Goal: Task Accomplishment & Management: Complete application form

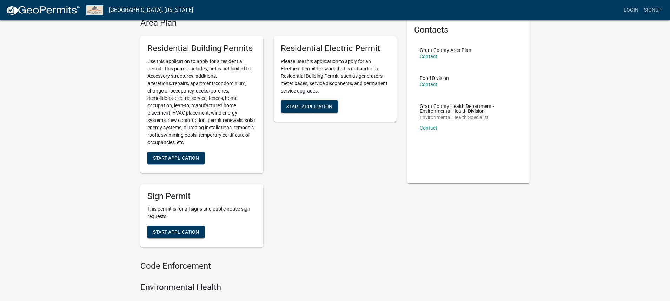
scroll to position [44, 0]
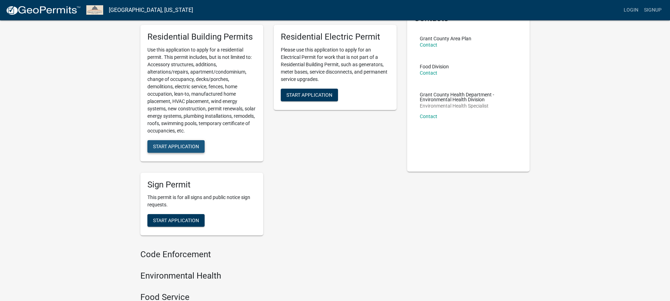
click at [185, 145] on span "Start Application" at bounding box center [176, 146] width 46 height 6
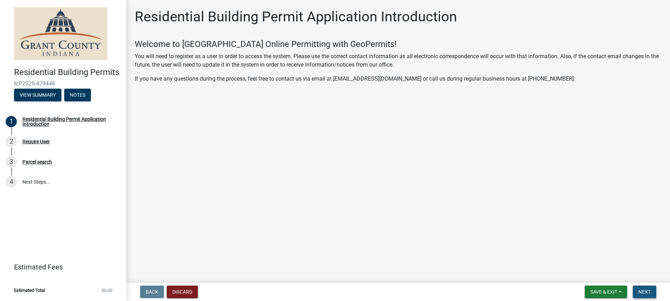
click at [645, 291] on span "Next" at bounding box center [644, 292] width 12 height 6
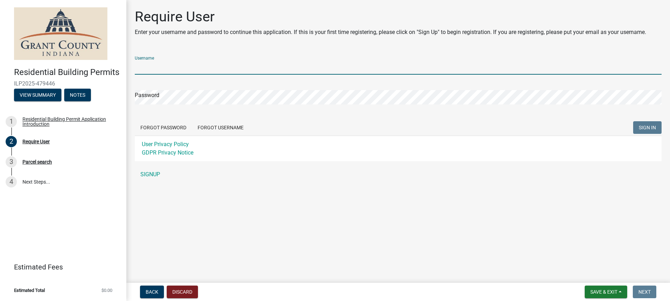
click at [167, 68] on input "Username" at bounding box center [398, 67] width 527 height 14
click at [216, 127] on form "Username Password Forgot Password Forgot Username SIGN IN User Privacy Policy G…" at bounding box center [398, 106] width 527 height 111
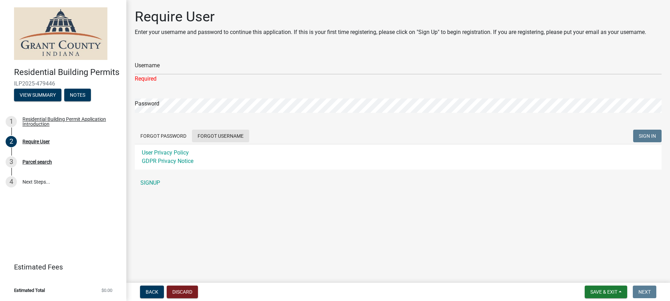
click at [222, 135] on button "Forgot Username" at bounding box center [220, 136] width 57 height 13
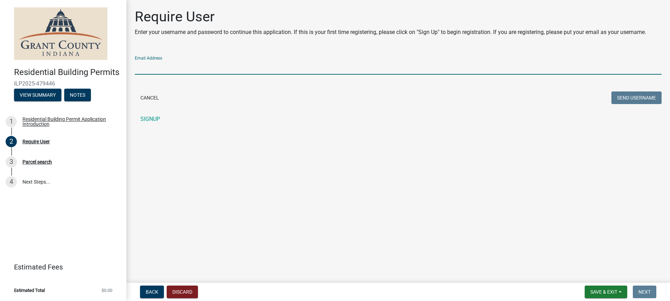
click at [176, 62] on input "Email Address" at bounding box center [398, 67] width 527 height 14
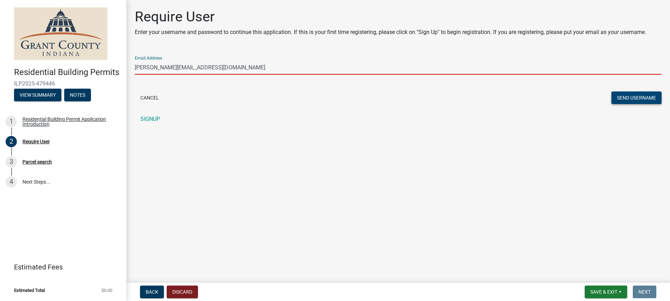
type input "[PERSON_NAME][EMAIL_ADDRESS][DOMAIN_NAME]"
click at [628, 97] on button "Send Username" at bounding box center [636, 98] width 50 height 13
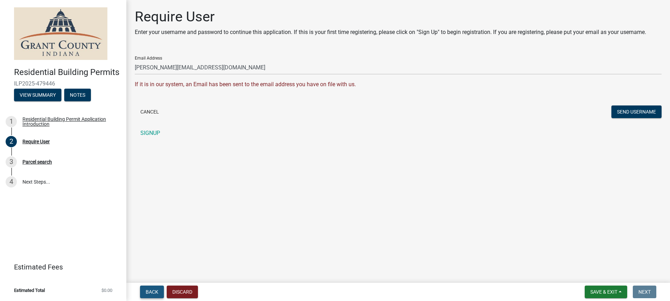
click at [150, 294] on span "Back" at bounding box center [152, 292] width 13 height 6
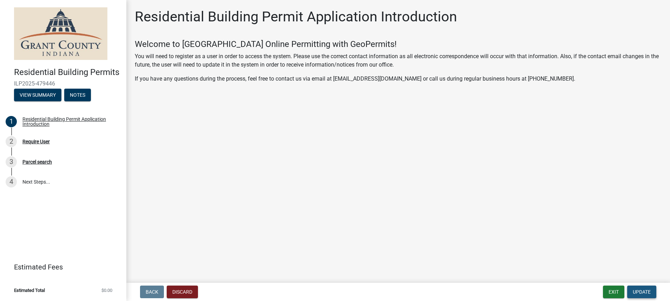
click at [652, 292] on button "Update" at bounding box center [641, 292] width 29 height 13
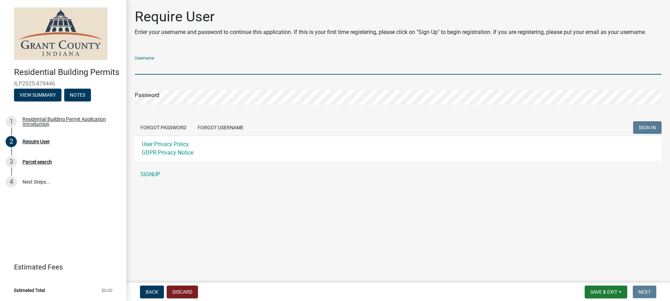
click at [173, 63] on input "Username" at bounding box center [398, 67] width 527 height 14
type input "stevenhenderson"
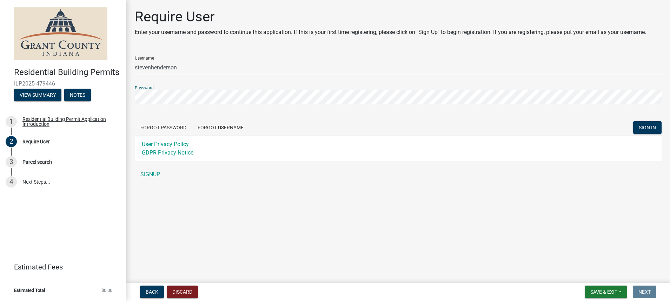
click at [633, 121] on button "SIGN IN" at bounding box center [647, 127] width 28 height 13
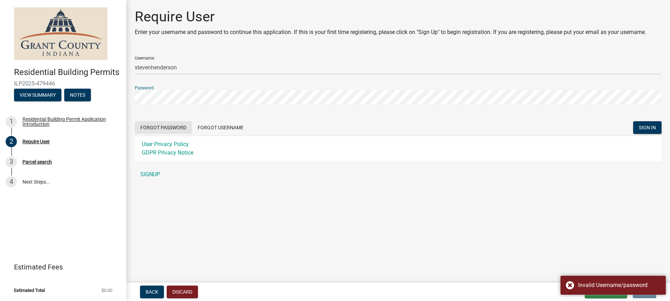
click at [172, 129] on button "Forgot Password" at bounding box center [163, 127] width 57 height 13
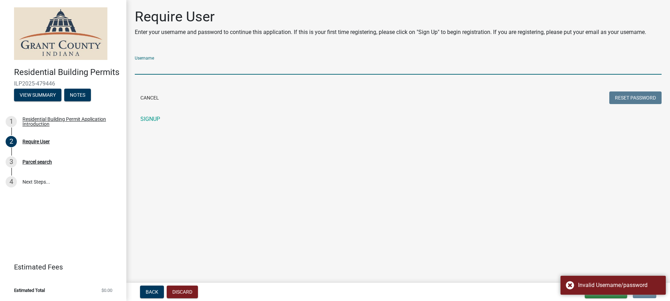
click at [157, 67] on input "Username" at bounding box center [398, 67] width 527 height 14
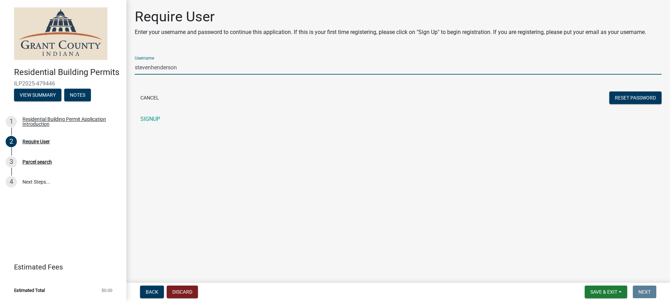
type input "stevenhenderson"
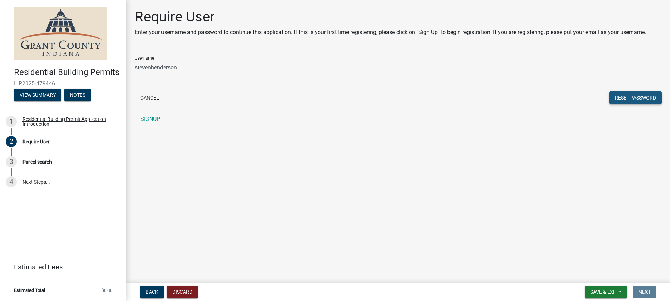
click at [628, 98] on button "Reset Password" at bounding box center [635, 98] width 52 height 13
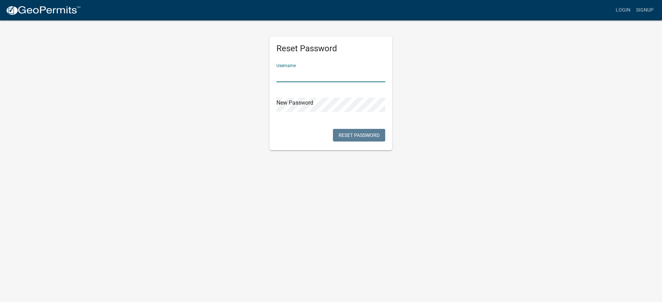
click at [324, 74] on input "text" at bounding box center [330, 75] width 109 height 14
type input "stevenhenderson"
click at [378, 136] on button "Reset Password" at bounding box center [359, 135] width 52 height 13
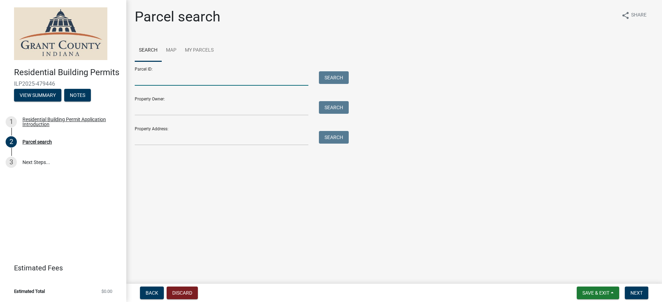
click at [214, 81] on input "Parcel ID:" at bounding box center [222, 78] width 174 height 14
type input "2"
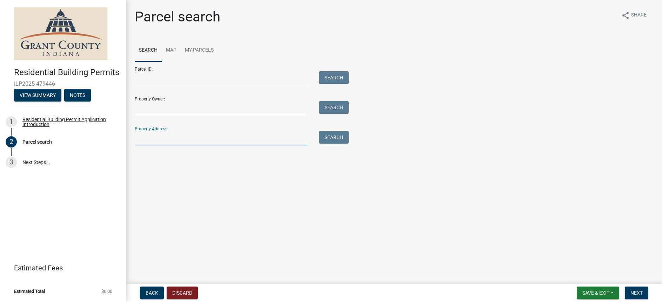
click at [180, 135] on input "Property Address:" at bounding box center [222, 138] width 174 height 14
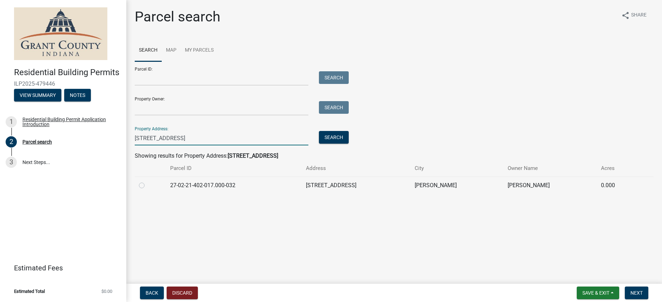
type input "[STREET_ADDRESS]"
click at [147, 181] on label at bounding box center [147, 181] width 0 height 0
click at [147, 185] on input "radio" at bounding box center [149, 183] width 5 height 5
radio input "true"
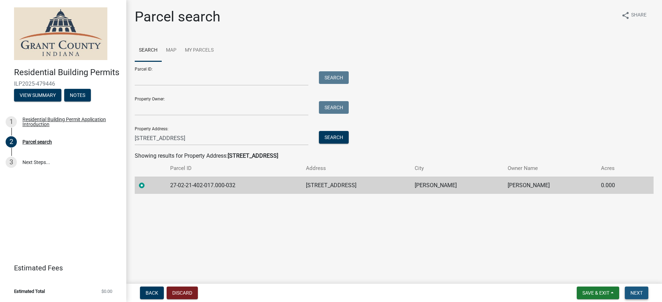
click at [637, 292] on span "Next" at bounding box center [636, 293] width 12 height 6
click at [629, 291] on button "Next" at bounding box center [637, 292] width 24 height 13
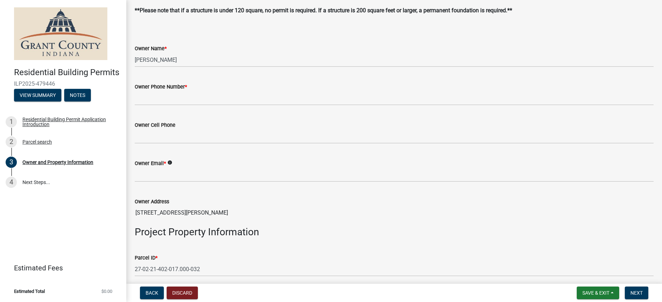
scroll to position [177, 0]
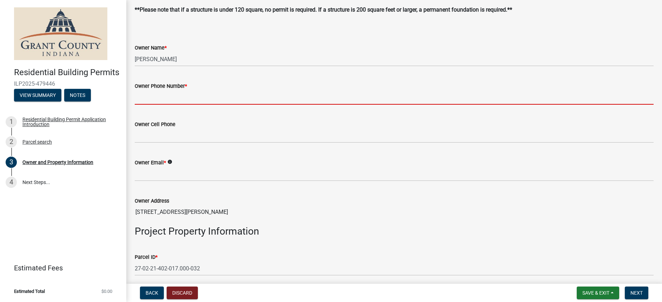
click at [185, 95] on input "Owner Phone Number *" at bounding box center [394, 97] width 519 height 14
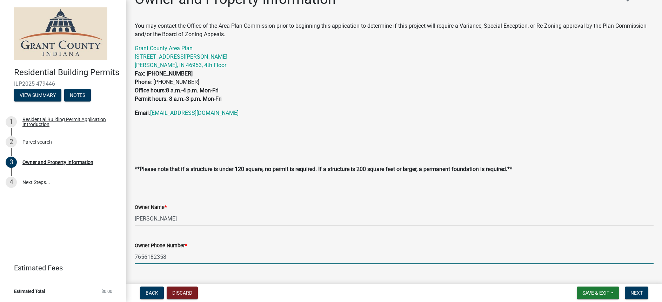
type input "7656182358"
click at [318, 133] on div "You may contact the Office of the Area Plan Commission prior to beginning this …" at bounding box center [394, 105] width 519 height 166
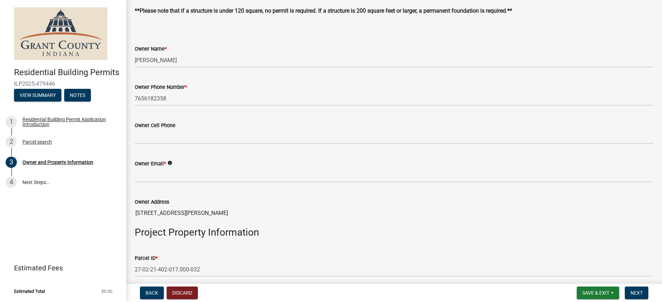
scroll to position [176, 0]
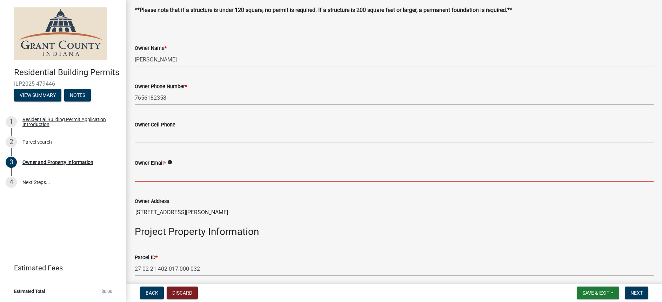
click at [187, 169] on input "Owner Email *" at bounding box center [394, 174] width 519 height 14
paste input "todd@whitehurst-law.com"
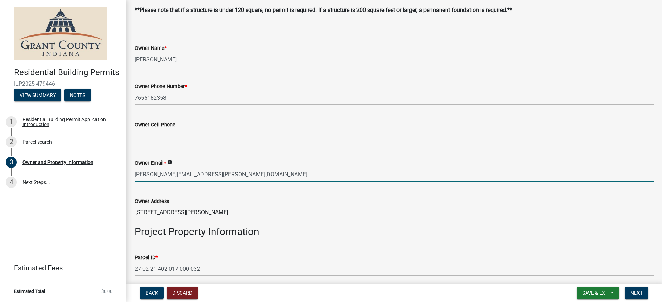
type input "todd@whitehurst-law.com"
click at [359, 198] on div "Owner Address" at bounding box center [394, 201] width 519 height 8
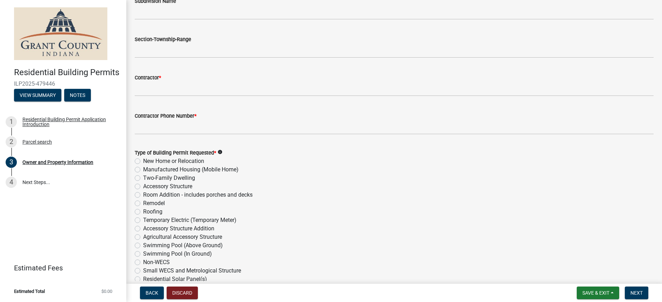
scroll to position [720, 0]
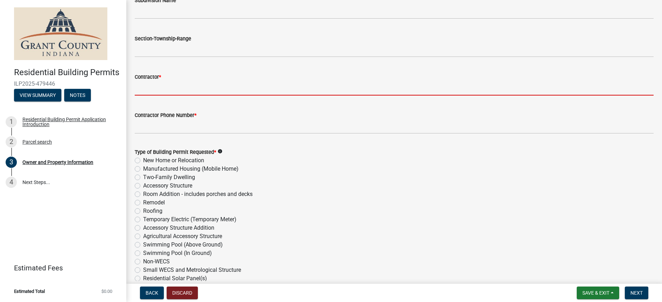
click at [171, 85] on input "Contractor *" at bounding box center [394, 88] width 519 height 14
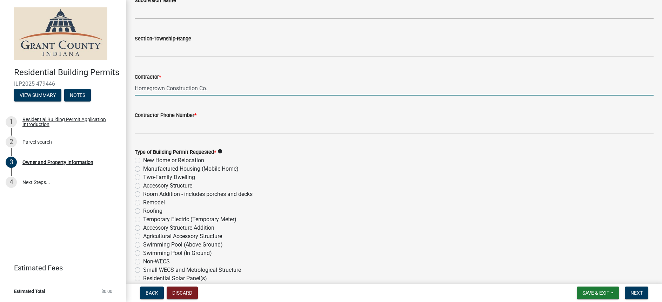
type input "Homegrown Construction Co."
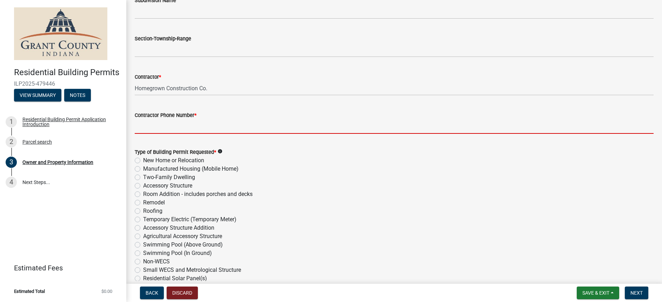
click at [169, 125] on input "Contractor Phone Number *" at bounding box center [394, 126] width 519 height 14
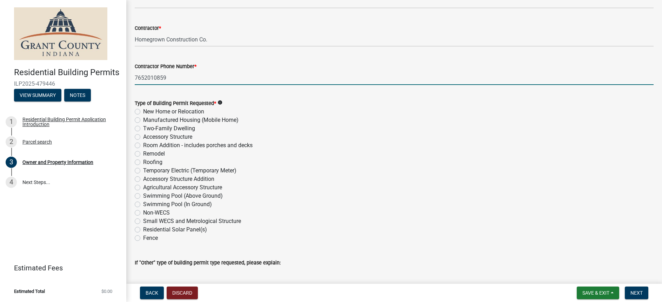
scroll to position [772, 0]
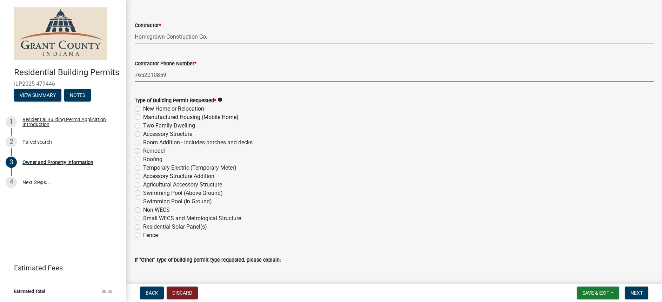
type input "7652010859"
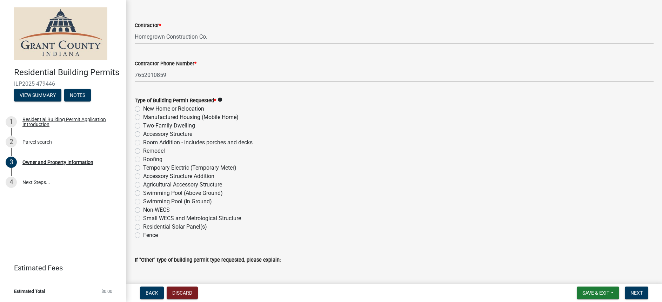
click at [143, 159] on label "Roofing" at bounding box center [152, 159] width 19 height 8
click at [143, 159] on input "Roofing" at bounding box center [145, 157] width 5 height 5
radio input "true"
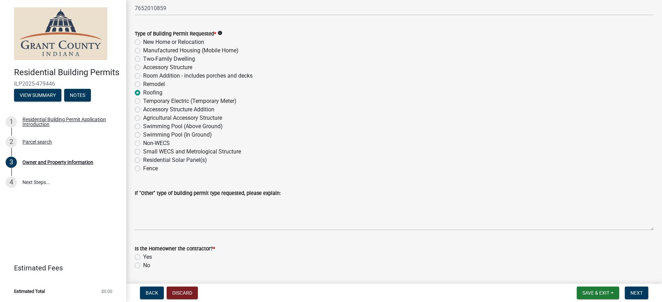
scroll to position [861, 0]
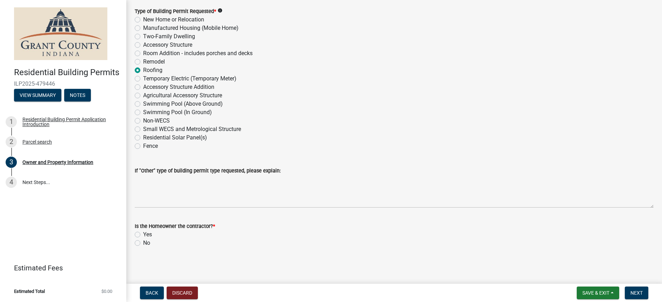
click at [143, 244] on label "No" at bounding box center [146, 243] width 7 height 8
click at [143, 243] on input "No" at bounding box center [145, 241] width 5 height 5
radio input "true"
click at [647, 294] on button "Next" at bounding box center [637, 292] width 24 height 13
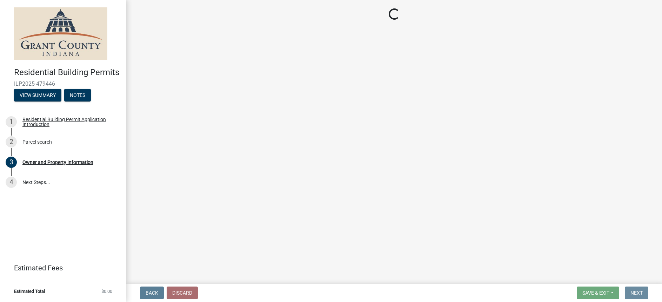
scroll to position [0, 0]
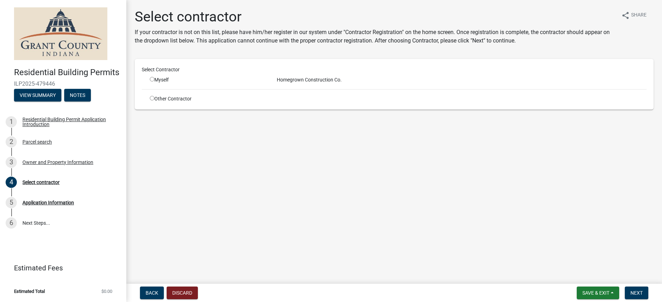
click at [150, 80] on input "radio" at bounding box center [152, 79] width 5 height 5
radio input "true"
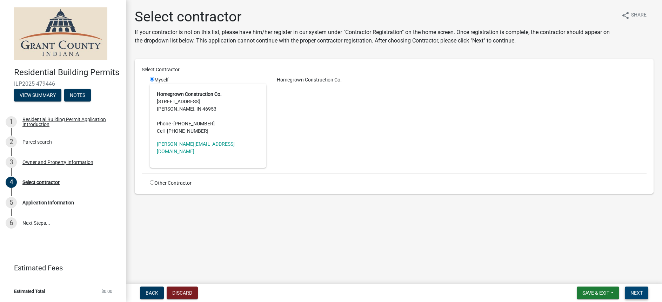
click at [641, 292] on span "Next" at bounding box center [636, 293] width 12 height 6
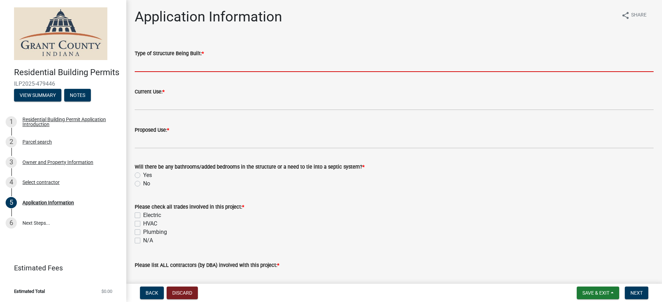
click at [207, 66] on input "Type of Structure Being Built: *" at bounding box center [394, 65] width 519 height 14
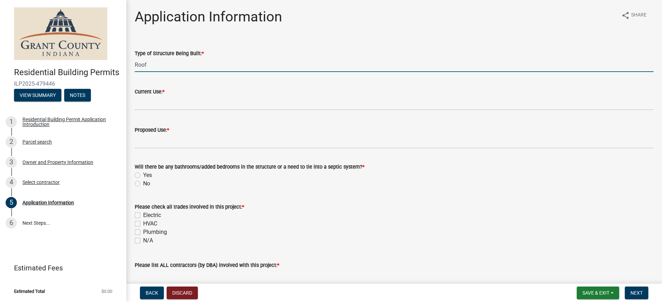
type input "Roof"
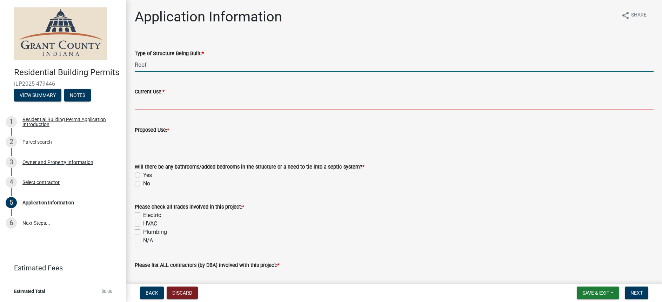
click at [205, 97] on input "Current Use: *" at bounding box center [394, 103] width 519 height 14
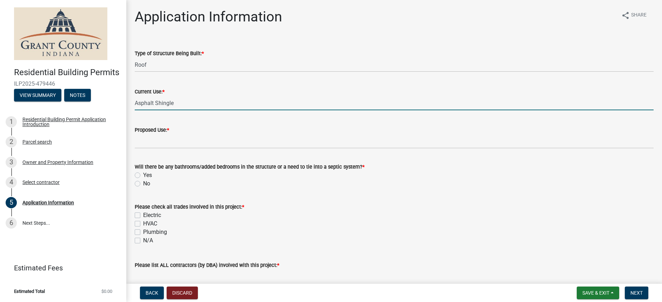
type input "Asphalt Shingle"
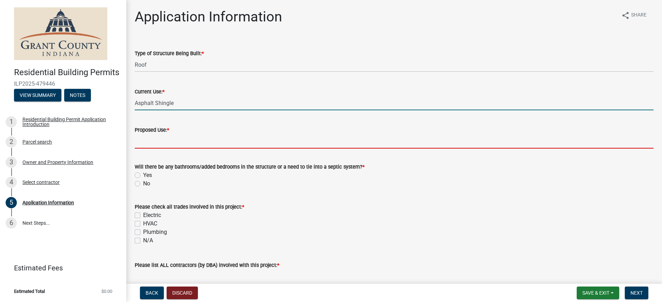
click at [216, 144] on input "Proposed Use: *" at bounding box center [394, 141] width 519 height 14
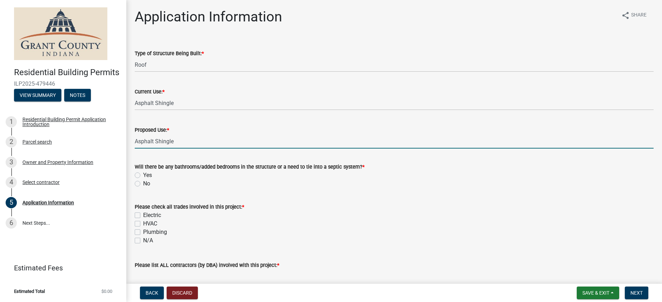
type input "Asphalt Shingle"
click at [143, 183] on label "No" at bounding box center [146, 183] width 7 height 8
click at [143, 183] on input "No" at bounding box center [145, 181] width 5 height 5
radio input "true"
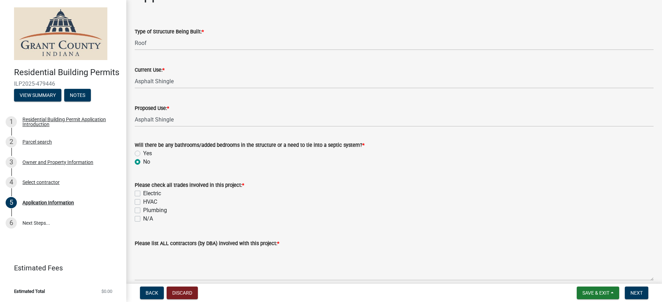
scroll to position [34, 0]
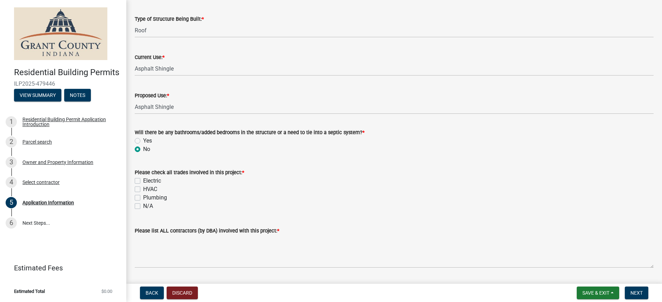
click at [143, 205] on label "N/A" at bounding box center [148, 206] width 10 height 8
click at [143, 205] on input "N/A" at bounding box center [145, 204] width 5 height 5
checkbox input "true"
checkbox input "false"
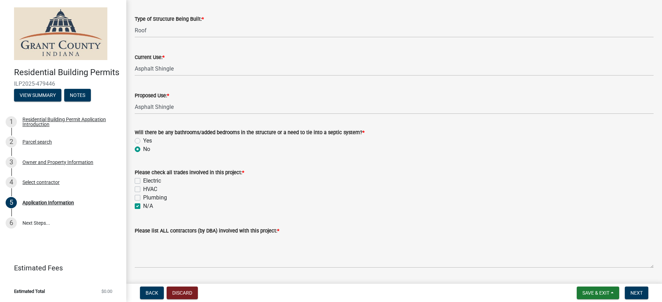
checkbox input "false"
checkbox input "true"
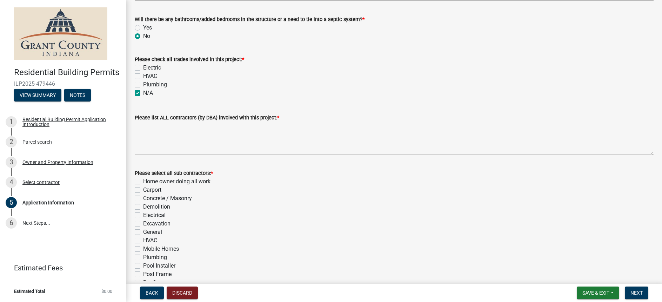
scroll to position [149, 0]
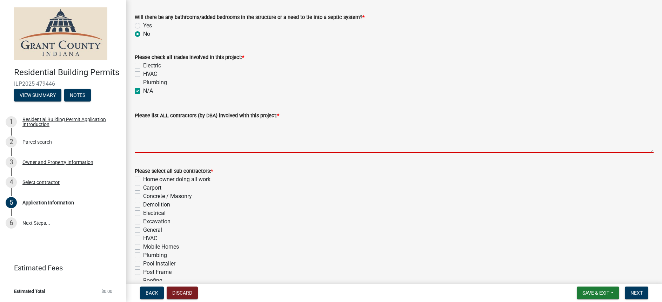
click at [192, 150] on textarea "Please list ALL contractors (by DBA) involved with this project: *" at bounding box center [394, 136] width 519 height 33
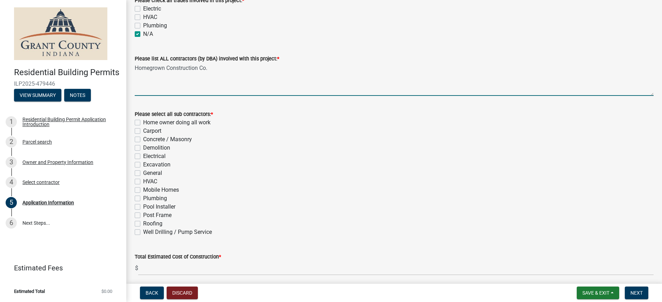
scroll to position [210, 0]
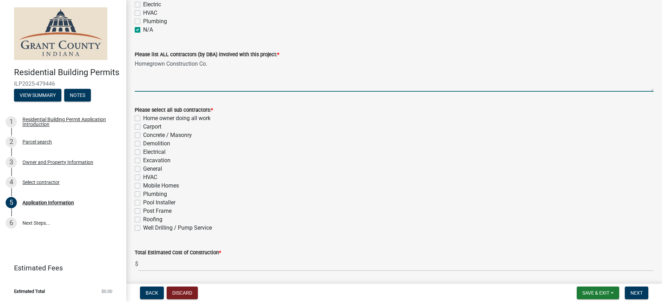
type textarea "Homegrown Construction Co."
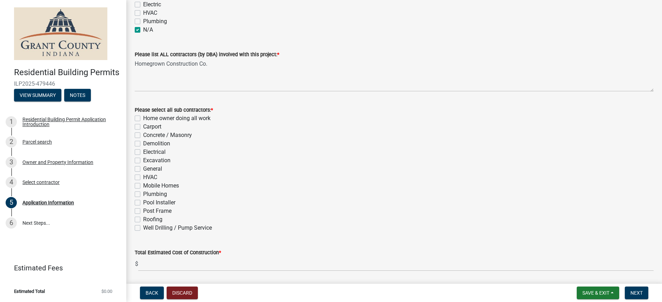
click at [143, 218] on label "Roofing" at bounding box center [152, 219] width 19 height 8
click at [143, 218] on input "Roofing" at bounding box center [145, 217] width 5 height 5
checkbox input "true"
checkbox input "false"
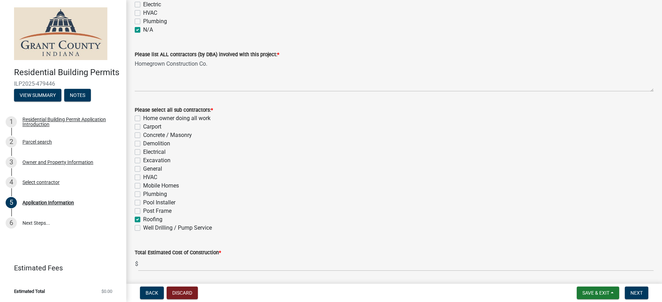
checkbox input "false"
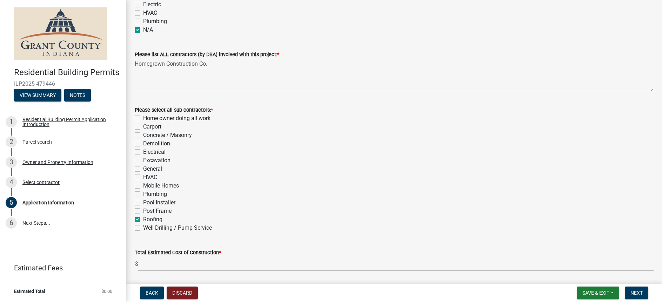
checkbox input "false"
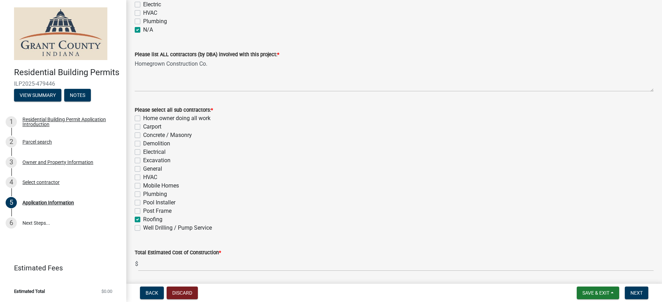
checkbox input "true"
checkbox input "false"
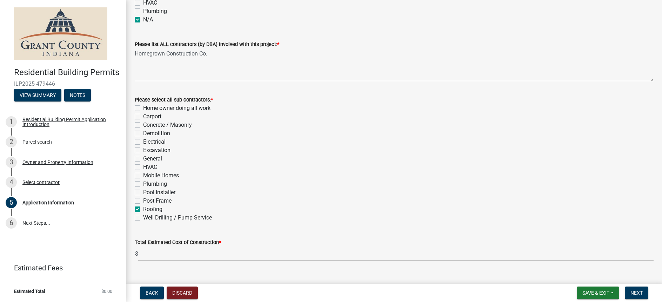
scroll to position [234, 0]
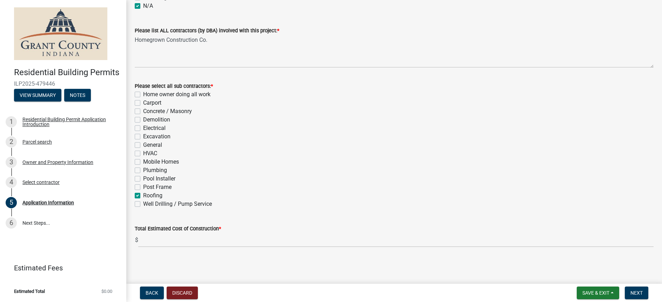
click at [280, 188] on div "Please select all sub contractors: * Home owner doing all work Carport Concrete…" at bounding box center [394, 145] width 519 height 126
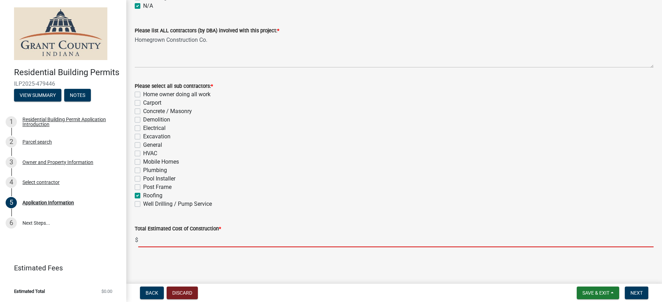
click at [175, 239] on input "text" at bounding box center [395, 240] width 515 height 14
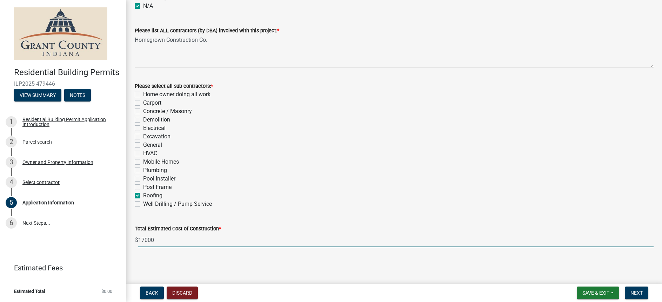
type input "17000"
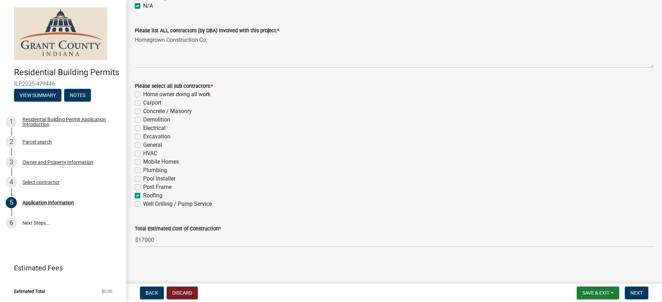
click at [211, 268] on main "Application Information share Share Type of Structure Being Built: * Roof Curre…" at bounding box center [394, 140] width 536 height 281
click at [636, 291] on span "Next" at bounding box center [636, 293] width 12 height 6
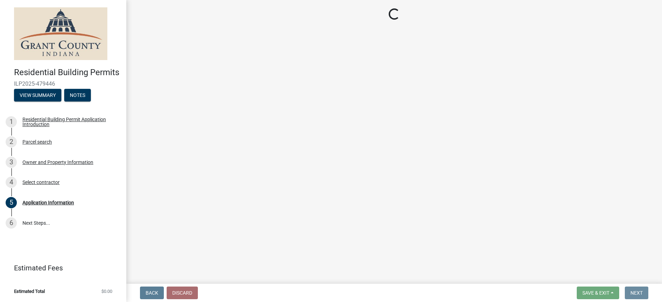
scroll to position [0, 0]
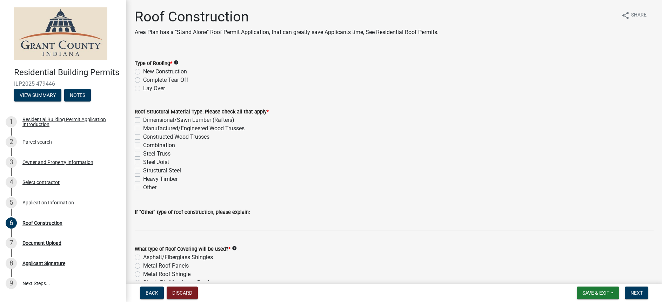
click at [143, 80] on label "Complete Tear Off" at bounding box center [165, 80] width 45 height 8
click at [143, 80] on input "Complete Tear Off" at bounding box center [145, 78] width 5 height 5
radio input "true"
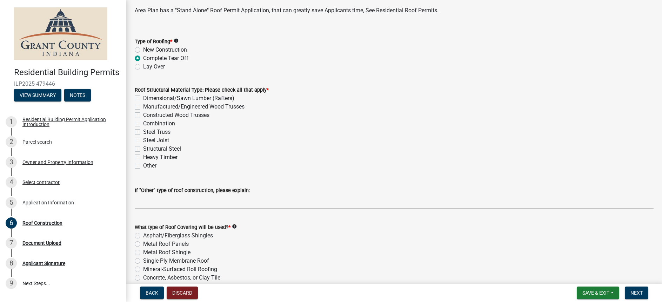
scroll to position [27, 0]
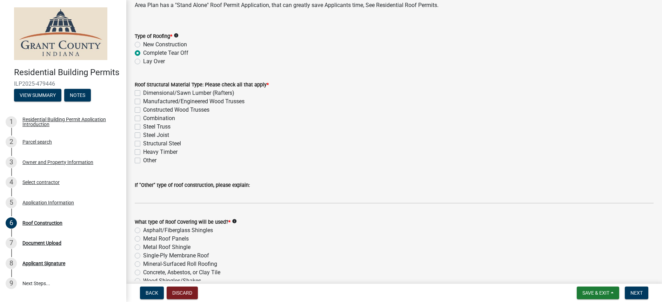
click at [143, 110] on label "Constructed Wood Trusses" at bounding box center [176, 110] width 66 height 8
click at [143, 110] on input "Constructed Wood Trusses" at bounding box center [145, 108] width 5 height 5
checkbox input "true"
checkbox input "false"
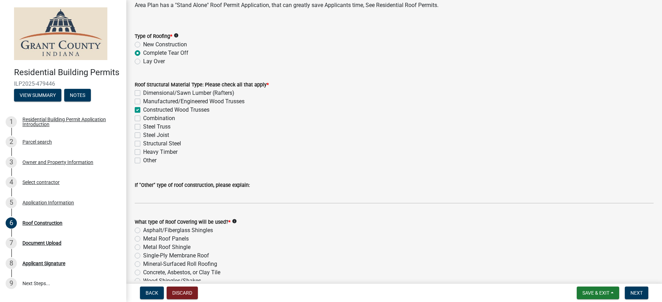
checkbox input "true"
checkbox input "false"
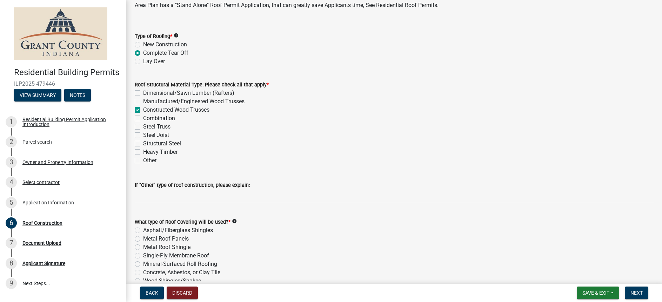
checkbox input "false"
click at [143, 102] on label "Manufactured/Engineered Wood Trusses" at bounding box center [193, 101] width 101 height 8
click at [143, 102] on input "Manufactured/Engineered Wood Trusses" at bounding box center [145, 99] width 5 height 5
checkbox input "true"
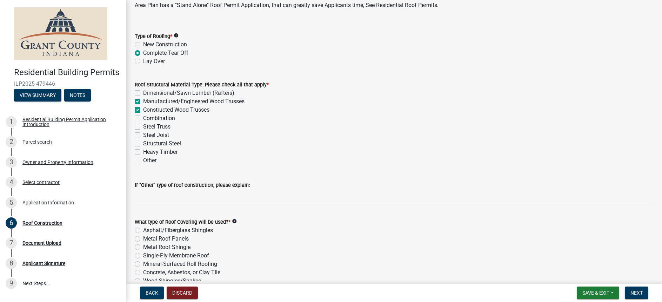
checkbox input "false"
checkbox input "true"
checkbox input "false"
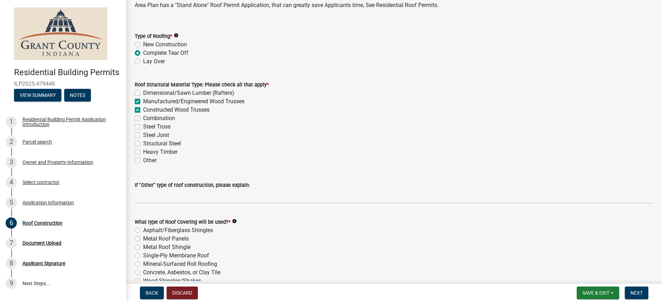
checkbox input "false"
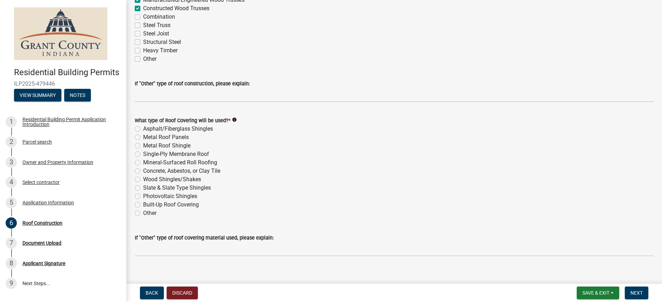
scroll to position [136, 0]
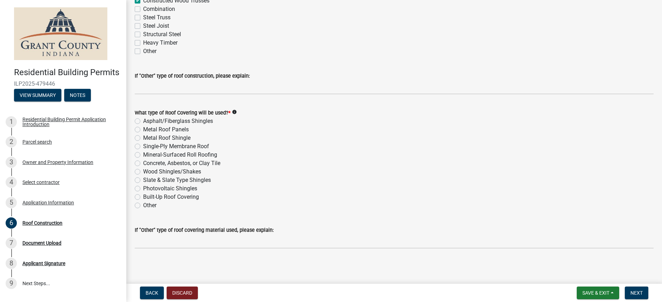
click at [147, 120] on label "Asphalt/Fiberglass Shingles" at bounding box center [178, 121] width 70 height 8
click at [147, 120] on input "Asphalt/Fiberglass Shingles" at bounding box center [145, 119] width 5 height 5
radio input "true"
click at [641, 296] on button "Next" at bounding box center [637, 292] width 24 height 13
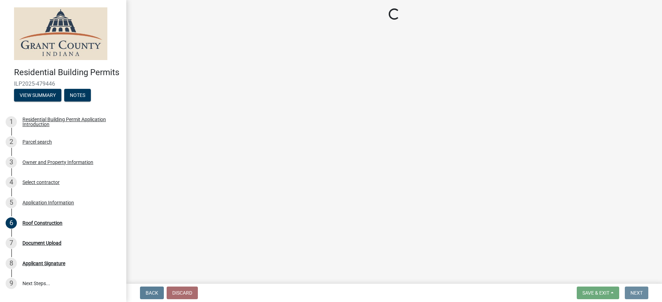
scroll to position [0, 0]
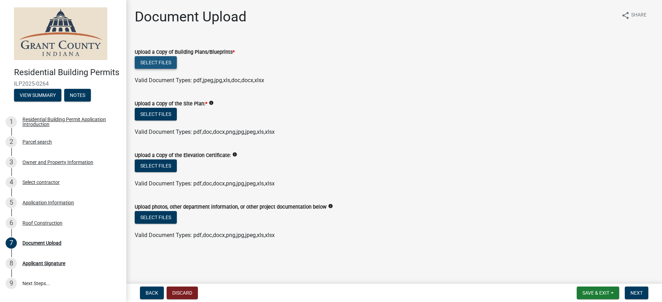
click at [161, 62] on button "Select files" at bounding box center [156, 62] width 42 height 13
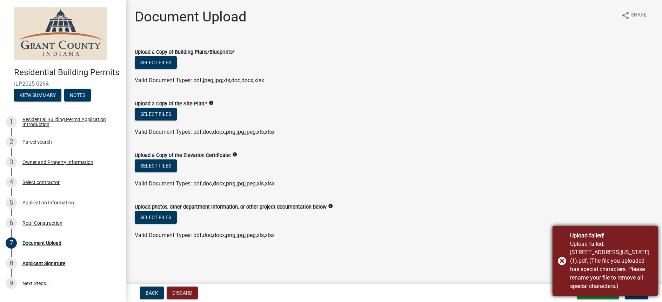
click at [562, 255] on div "Upload failed! Upload failed: 2710 East Marksara Drive, Marion, Indiana, United…" at bounding box center [605, 260] width 105 height 69
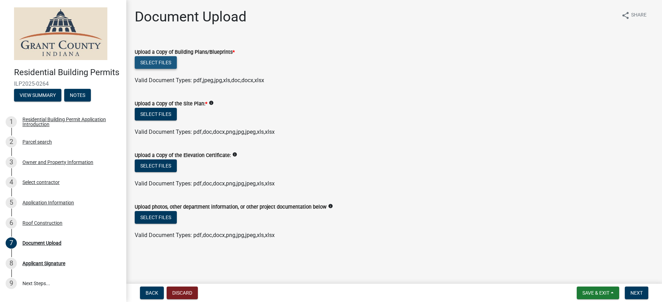
click at [167, 60] on button "Select files" at bounding box center [156, 62] width 42 height 13
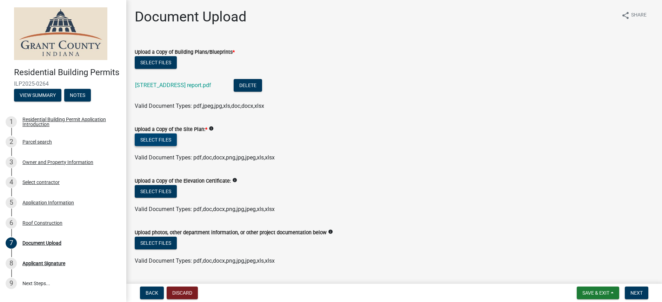
click at [162, 142] on button "Select files" at bounding box center [156, 139] width 42 height 13
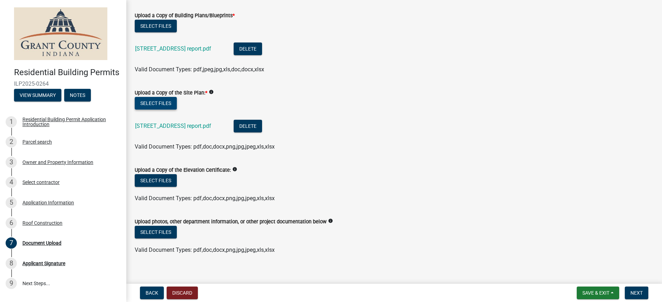
scroll to position [44, 0]
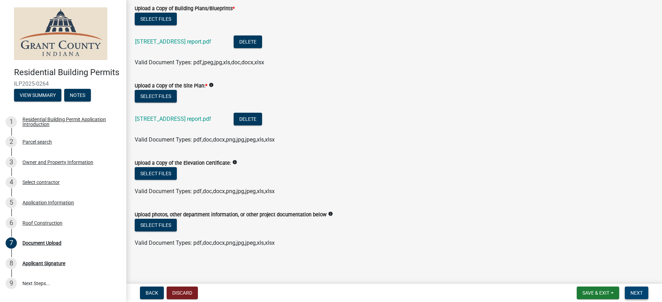
click at [634, 292] on span "Next" at bounding box center [636, 293] width 12 height 6
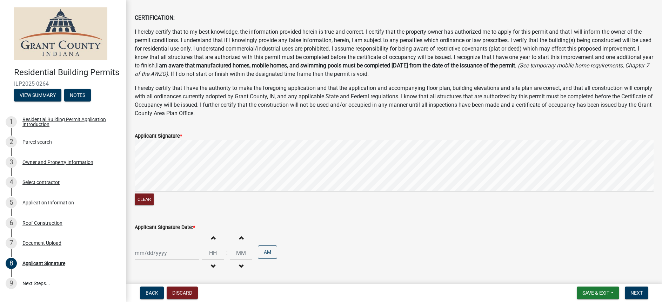
scroll to position [53, 0]
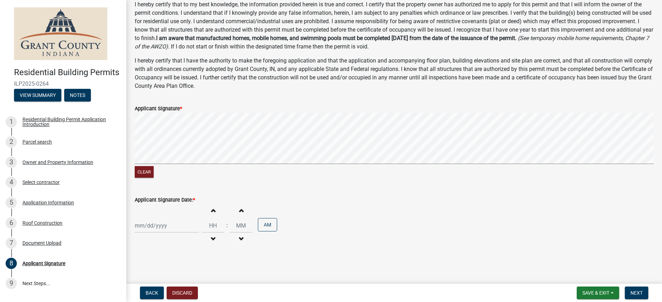
select select "9"
select select "2025"
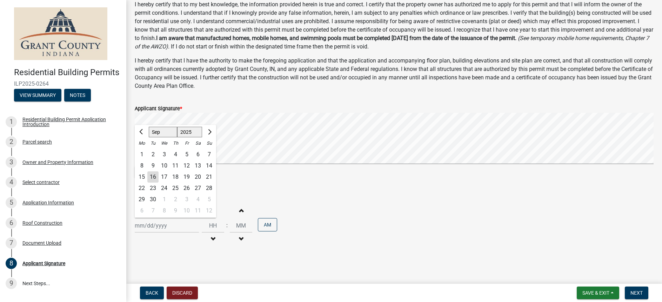
click at [166, 225] on div "Jan Feb Mar Apr May Jun Jul Aug Sep Oct Nov Dec 1525 1526 1527 1528 1529 1530 1…" at bounding box center [167, 225] width 64 height 14
click at [153, 175] on div "16" at bounding box center [152, 176] width 11 height 11
type input "09/16/2025"
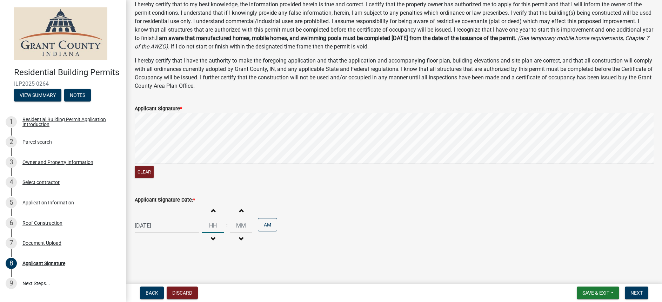
click at [210, 225] on input "Hours" at bounding box center [213, 225] width 22 height 14
type input "02"
click at [230, 223] on input "00" at bounding box center [241, 225] width 22 height 14
click at [242, 224] on input "00" at bounding box center [241, 225] width 22 height 14
type input "0"
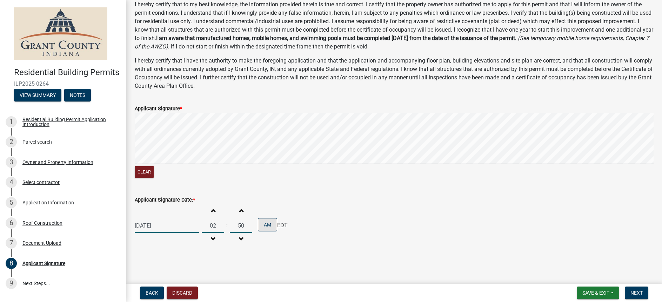
type input "50"
click at [263, 225] on button "AM" at bounding box center [267, 224] width 19 height 13
drag, startPoint x: 348, startPoint y: 231, endPoint x: 354, endPoint y: 232, distance: 5.6
click at [348, 231] on div "09/16/2025 Increment hours 02 Decrement hours : Increment minutes 50 Decrement …" at bounding box center [394, 225] width 519 height 43
click at [636, 295] on button "Next" at bounding box center [637, 292] width 24 height 13
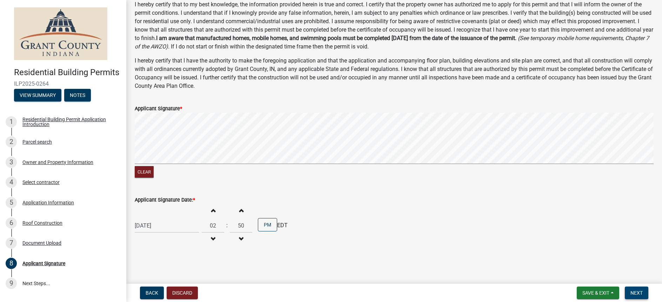
scroll to position [0, 0]
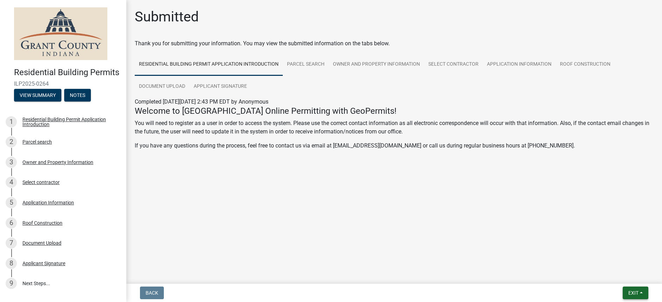
click at [633, 293] on span "Exit" at bounding box center [633, 293] width 10 height 6
click at [621, 275] on button "Save & Exit" at bounding box center [620, 274] width 56 height 17
